Goal: Find specific page/section: Find specific page/section

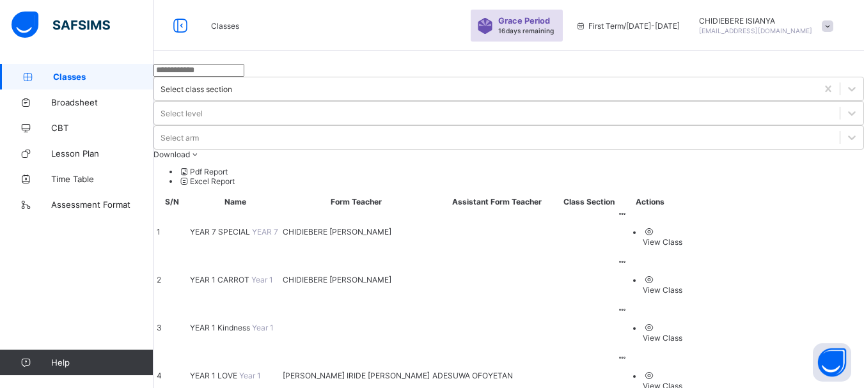
click at [683, 227] on ul "View Class" at bounding box center [649, 237] width 65 height 20
click at [628, 209] on icon at bounding box center [622, 214] width 11 height 10
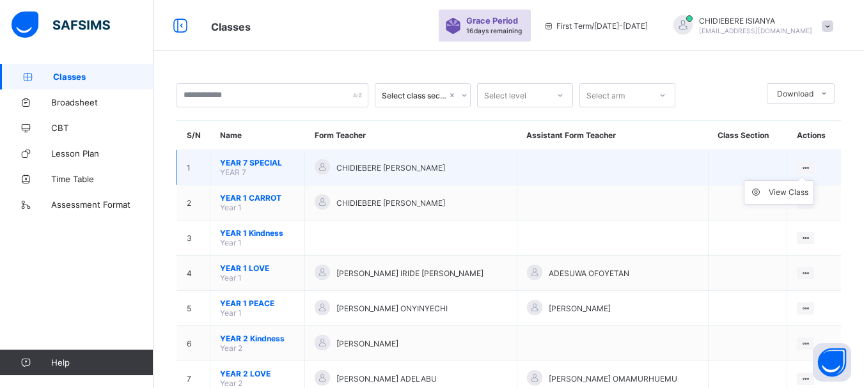
click at [806, 166] on icon at bounding box center [805, 168] width 11 height 10
click at [347, 169] on span "CHIDIEBERE [PERSON_NAME]" at bounding box center [391, 168] width 109 height 10
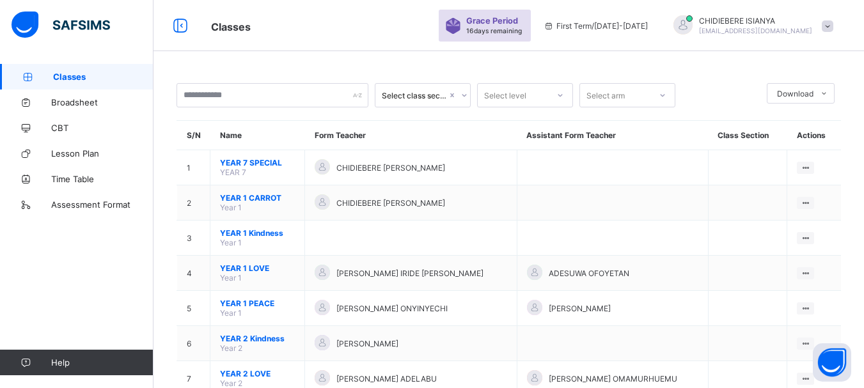
click at [62, 358] on span "Help" at bounding box center [102, 363] width 102 height 10
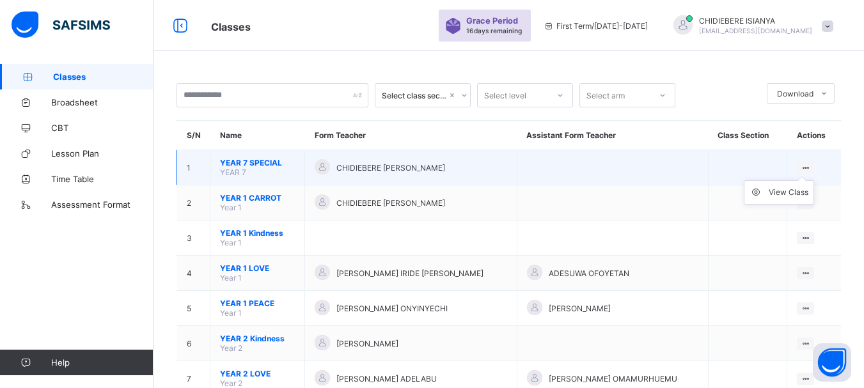
click at [813, 180] on ul "View Class" at bounding box center [779, 192] width 70 height 24
click at [795, 191] on div "View Class" at bounding box center [789, 192] width 40 height 13
